Goal: Task Accomplishment & Management: Complete application form

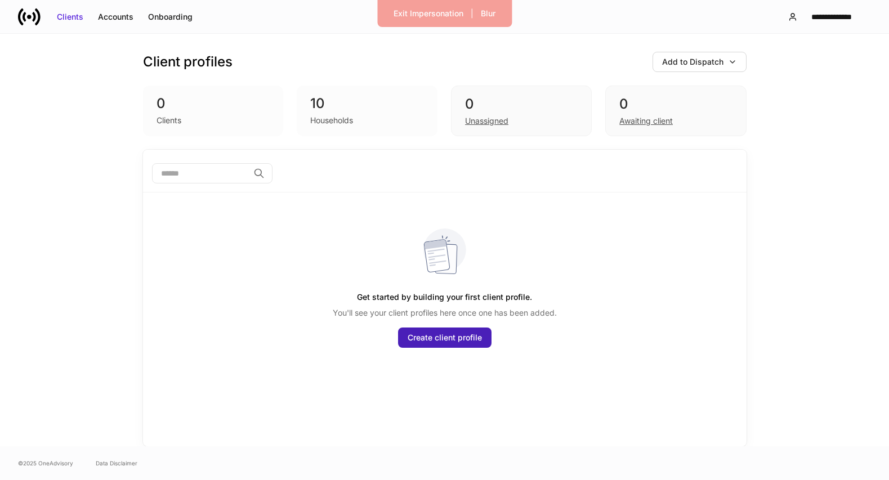
click at [437, 341] on div "Create client profile" at bounding box center [444, 337] width 74 height 11
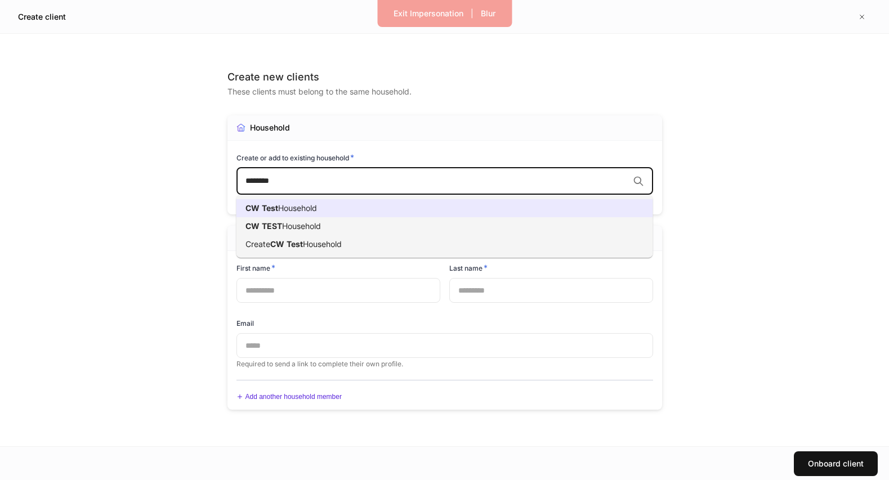
click at [367, 205] on li "CW Test Household" at bounding box center [444, 208] width 416 height 18
type input "*******"
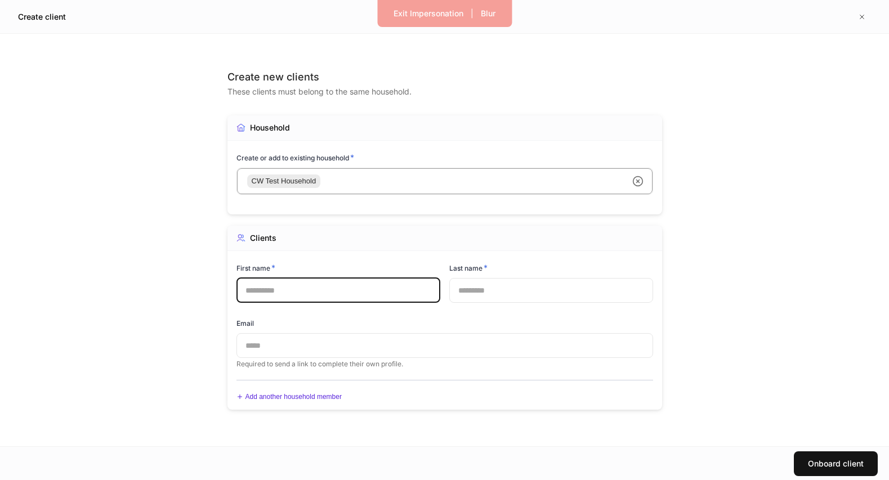
click at [324, 299] on input "text" at bounding box center [338, 290] width 204 height 25
type input "********"
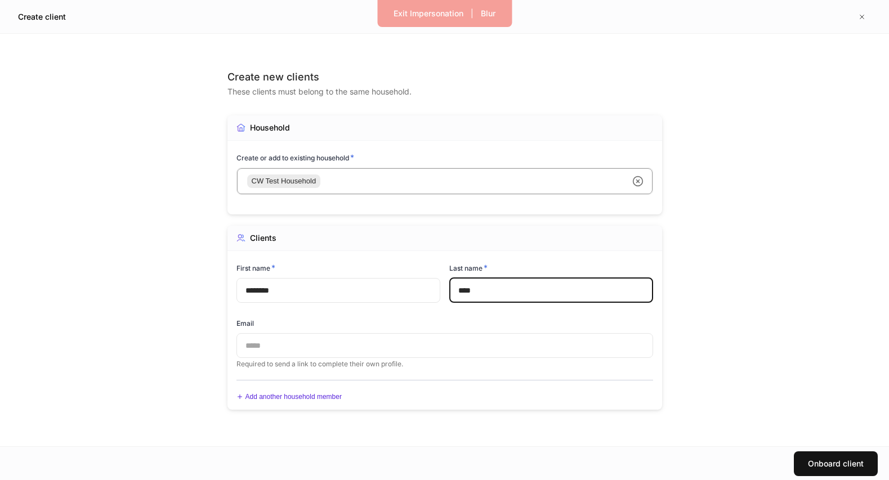
type input "****"
click at [299, 348] on input "text" at bounding box center [444, 345] width 416 height 25
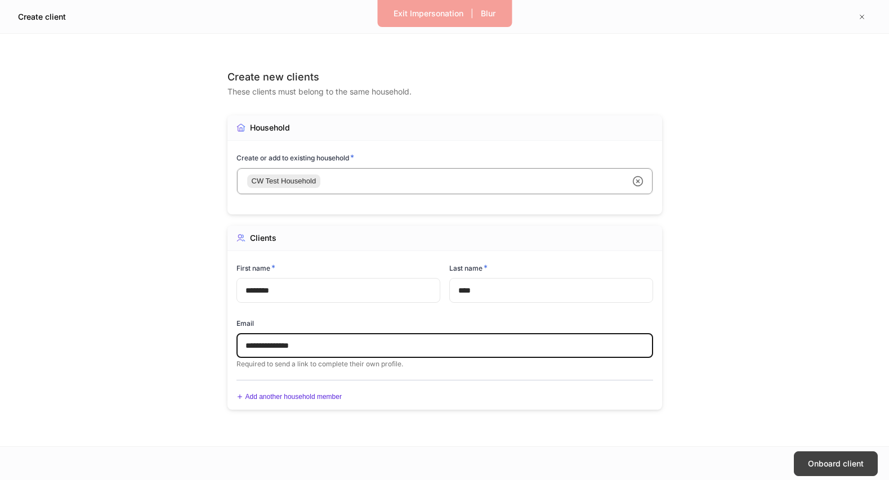
type input "**********"
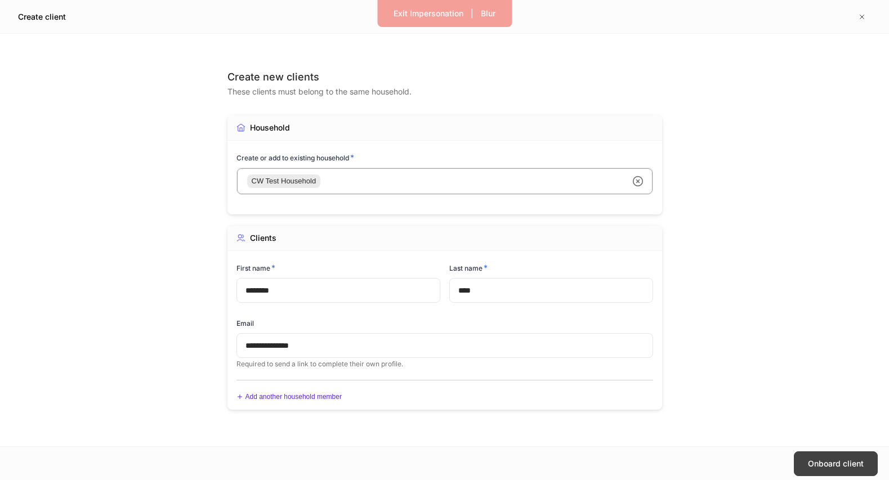
click at [849, 464] on div "Onboard client" at bounding box center [836, 463] width 56 height 11
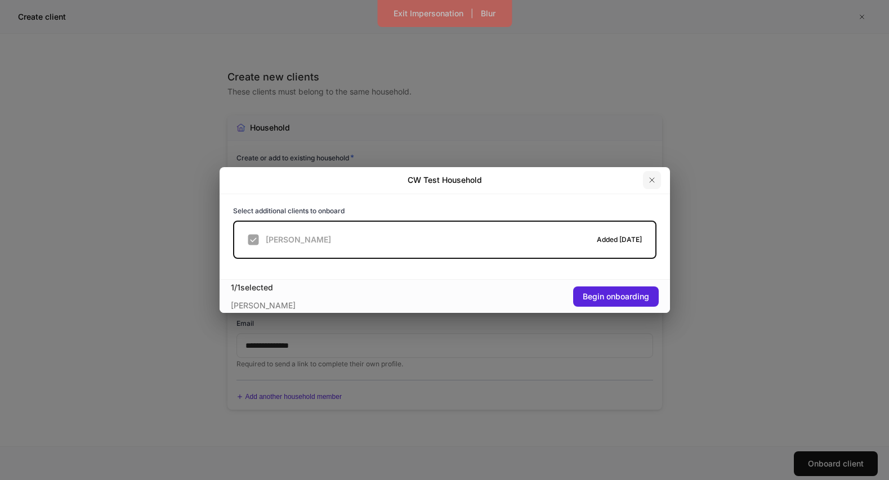
click at [651, 179] on icon "button" at bounding box center [651, 180] width 9 height 9
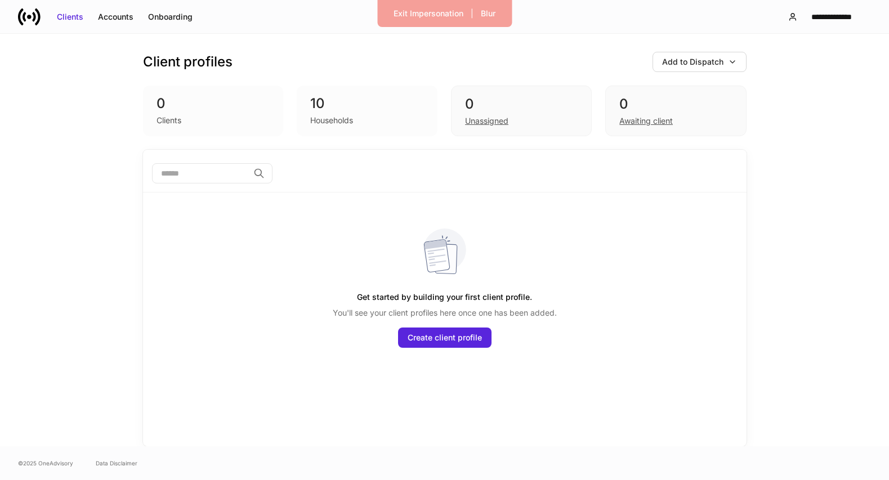
click at [330, 118] on div "Households" at bounding box center [331, 120] width 43 height 11
click at [334, 116] on div "Households" at bounding box center [331, 120] width 43 height 11
click at [295, 130] on div "0 Clients 10 Households 0 Unassigned 0 Awaiting client" at bounding box center [444, 111] width 603 height 51
click at [325, 129] on div "10 Households" at bounding box center [367, 111] width 141 height 51
click at [110, 16] on div "Accounts" at bounding box center [115, 16] width 35 height 11
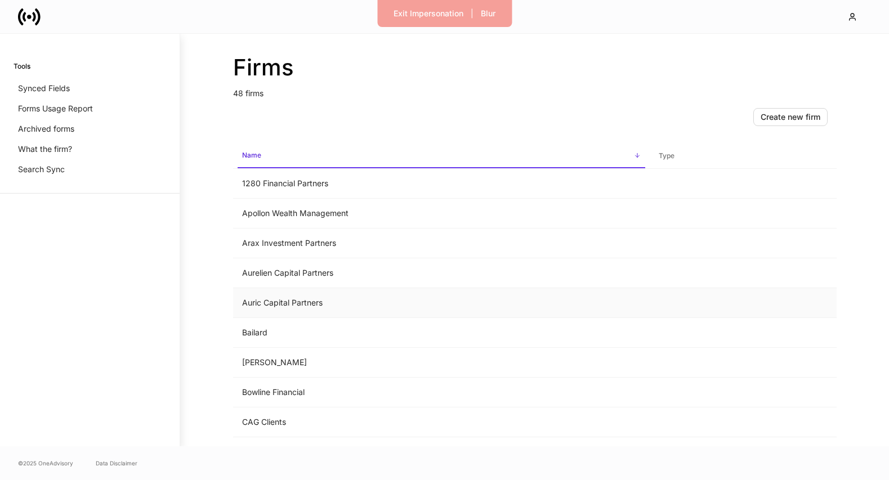
click at [335, 310] on td "Auric Capital Partners" at bounding box center [441, 303] width 416 height 30
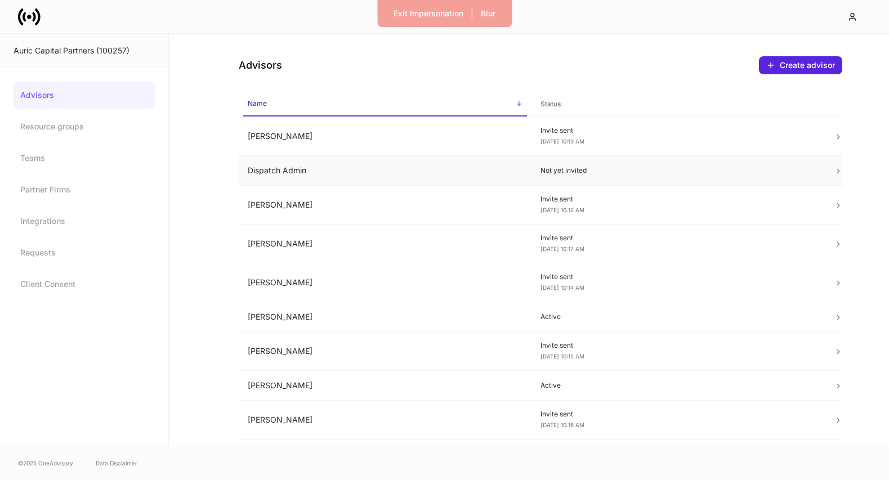
click at [356, 177] on td "Dispatch Admin" at bounding box center [385, 171] width 293 height 30
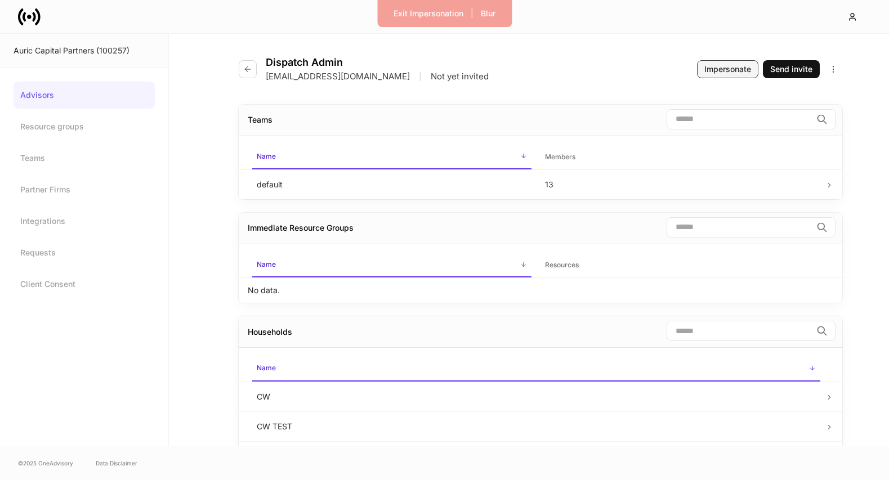
click at [728, 62] on button "Impersonate" at bounding box center [727, 69] width 61 height 18
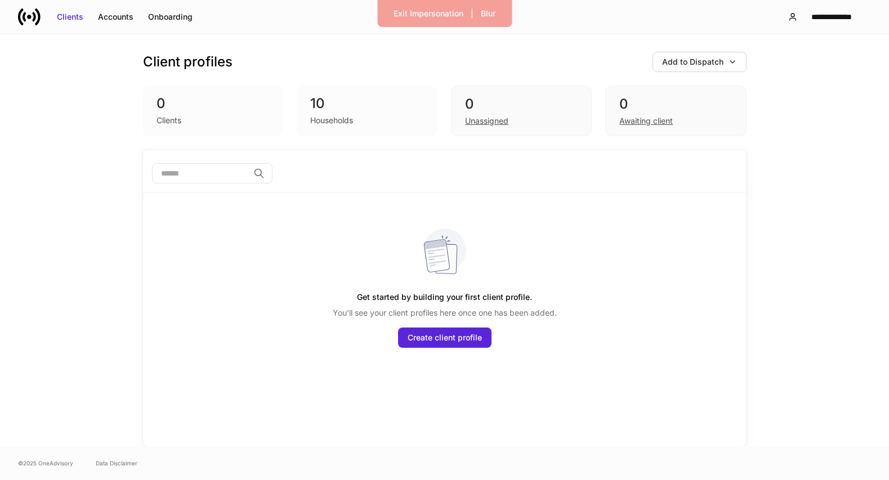
click at [337, 128] on div "10 Households" at bounding box center [367, 111] width 141 height 51
click at [334, 118] on div "Households" at bounding box center [331, 120] width 43 height 11
click at [817, 10] on button "**********" at bounding box center [824, 17] width 92 height 20
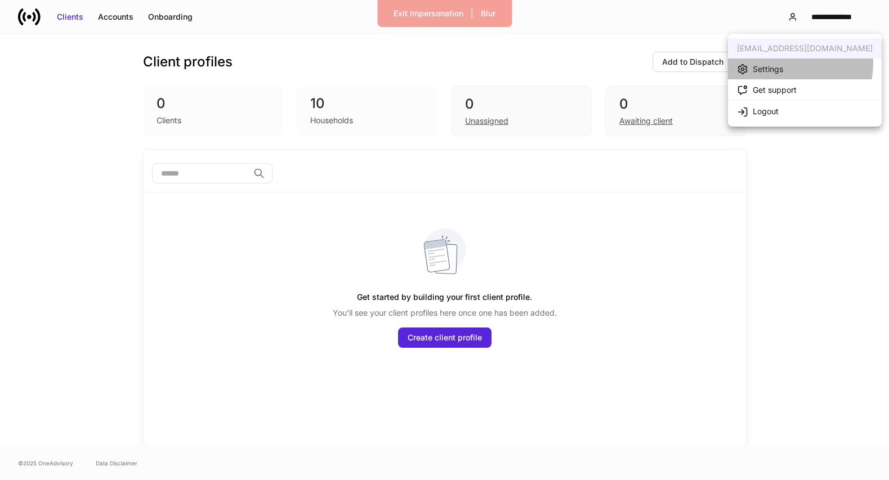
click at [768, 62] on li "Settings" at bounding box center [805, 69] width 154 height 21
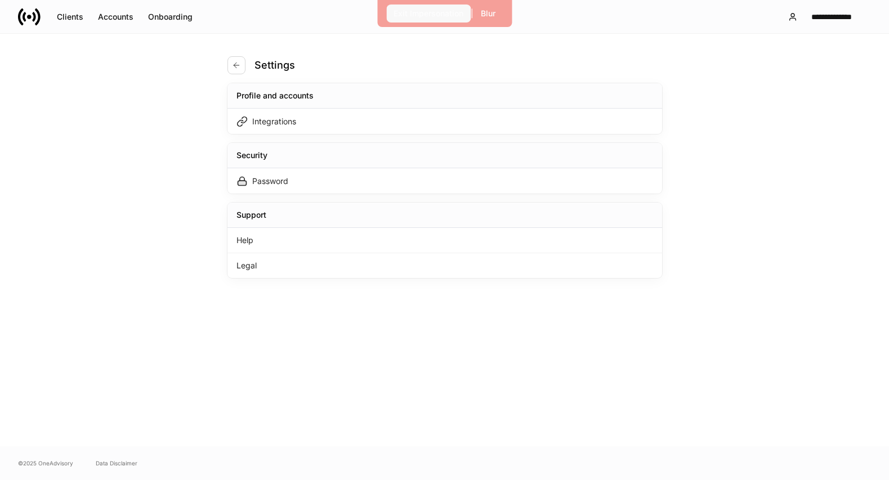
click at [440, 10] on div "Exit Impersonation" at bounding box center [428, 13] width 70 height 11
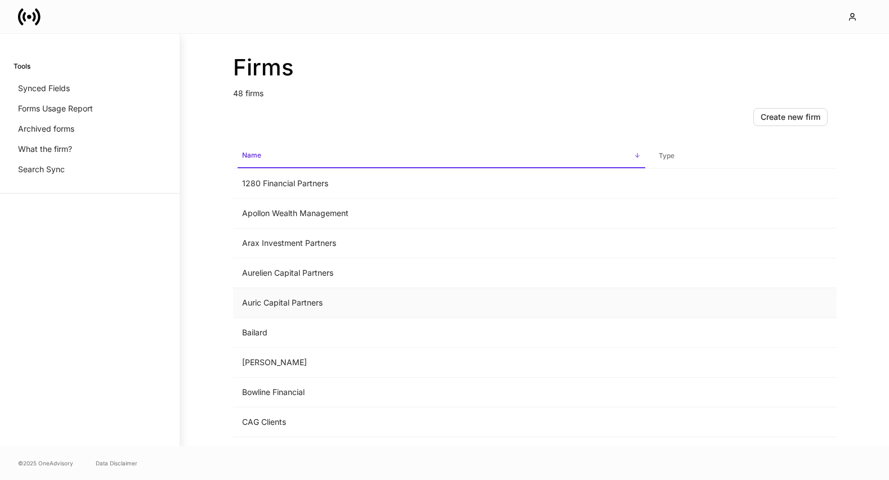
click at [279, 304] on td "Auric Capital Partners" at bounding box center [441, 303] width 416 height 30
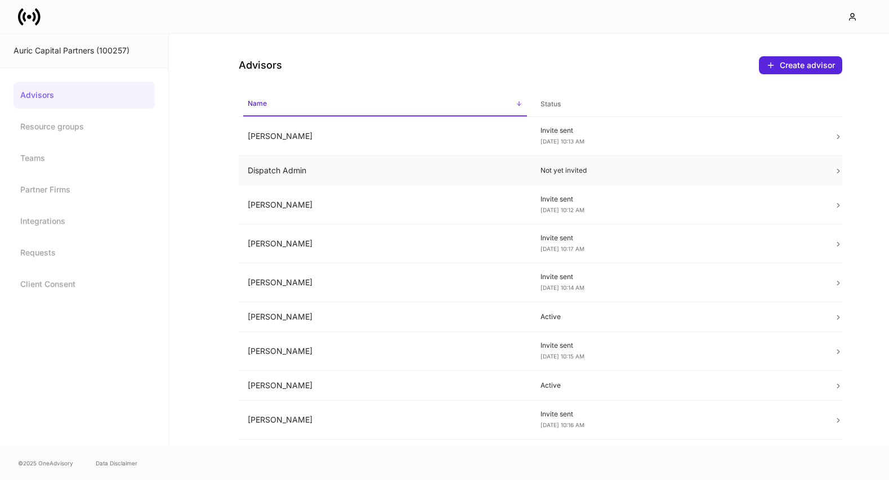
click at [397, 173] on td "Dispatch Admin" at bounding box center [385, 171] width 293 height 30
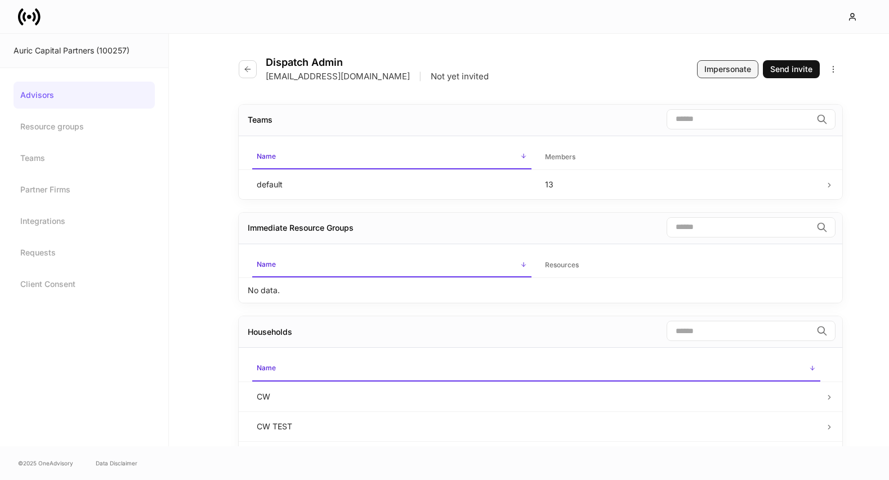
click at [719, 68] on div "Impersonate" at bounding box center [727, 69] width 47 height 11
